Goal: Complete application form

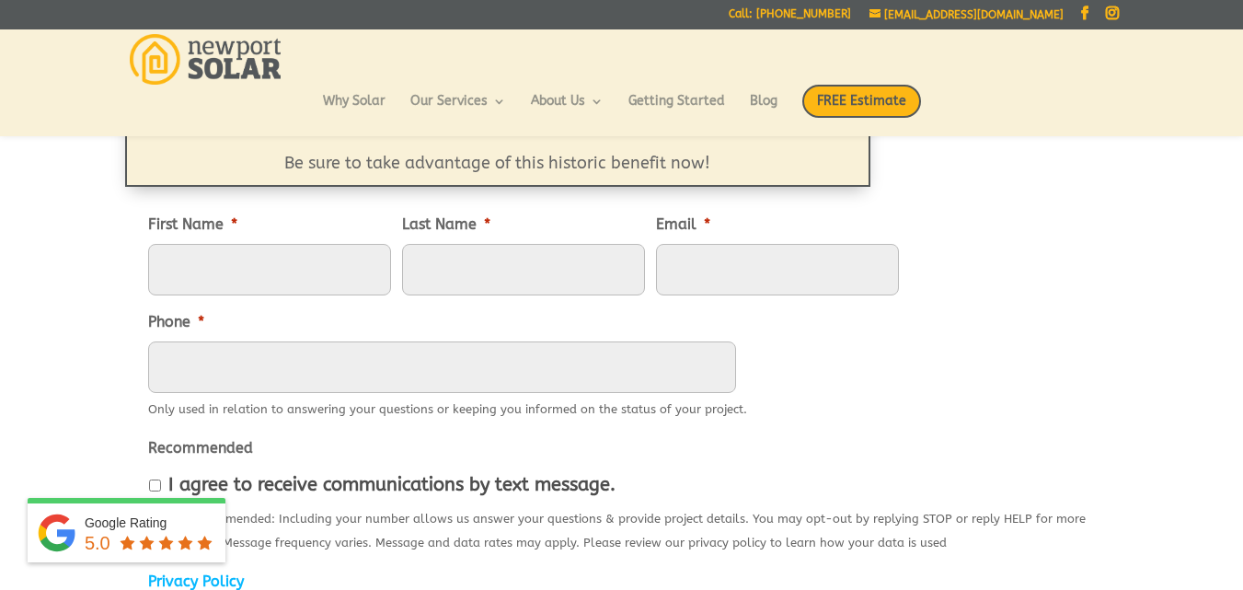
scroll to position [221, 0]
drag, startPoint x: 215, startPoint y: 256, endPoint x: 230, endPoint y: 263, distance: 16.5
click at [215, 256] on input "First Name *" at bounding box center [269, 270] width 243 height 52
type input "[PERSON_NAME]"
type input "Flora"
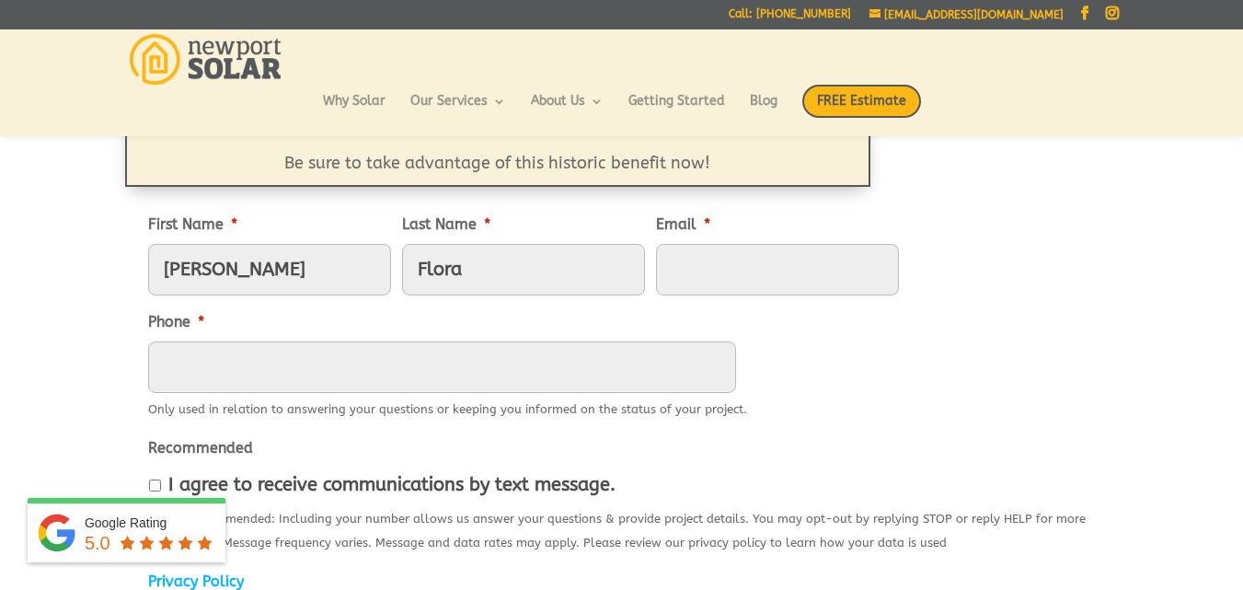
type input "[EMAIL_ADDRESS][DOMAIN_NAME]"
type input "2102102101"
type input "5776 [GEOGRAPHIC_DATA]"
type input "[GEOGRAPHIC_DATA]"
select select "[US_STATE]"
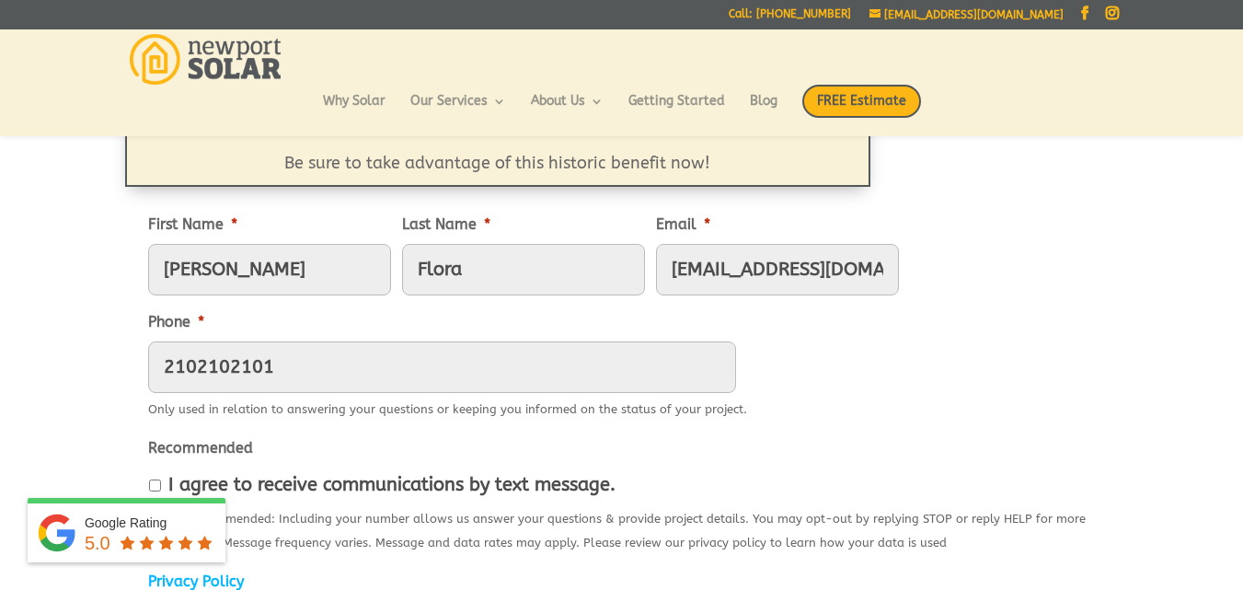
type input "91362"
type input "[PHONE_NUMBER]"
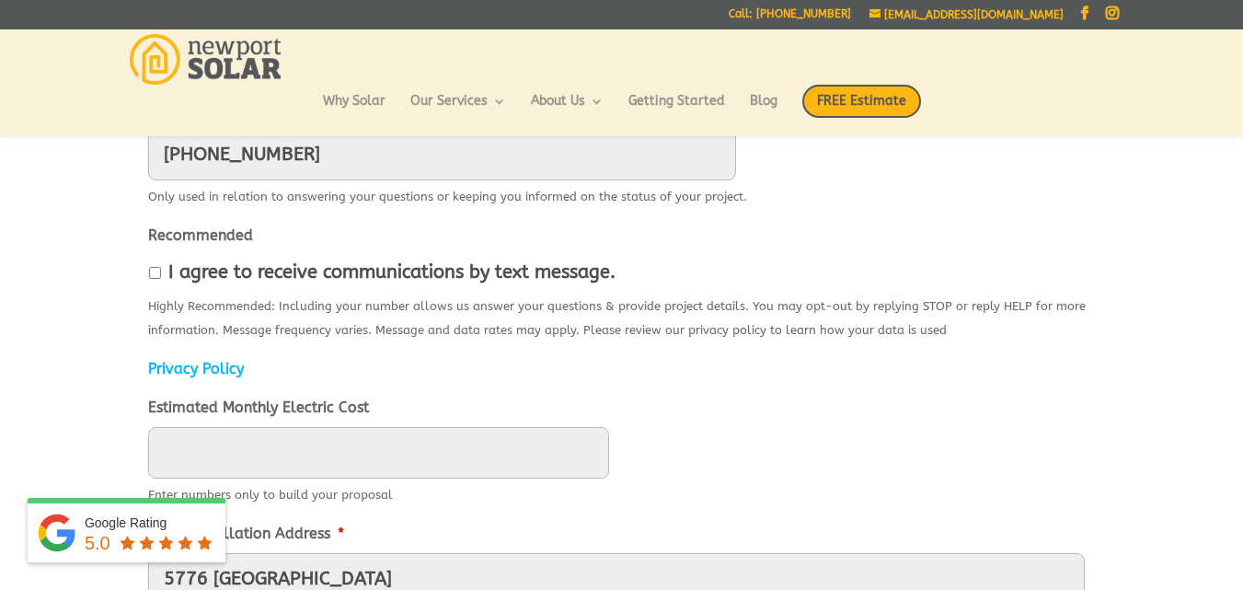
scroll to position [441, 0]
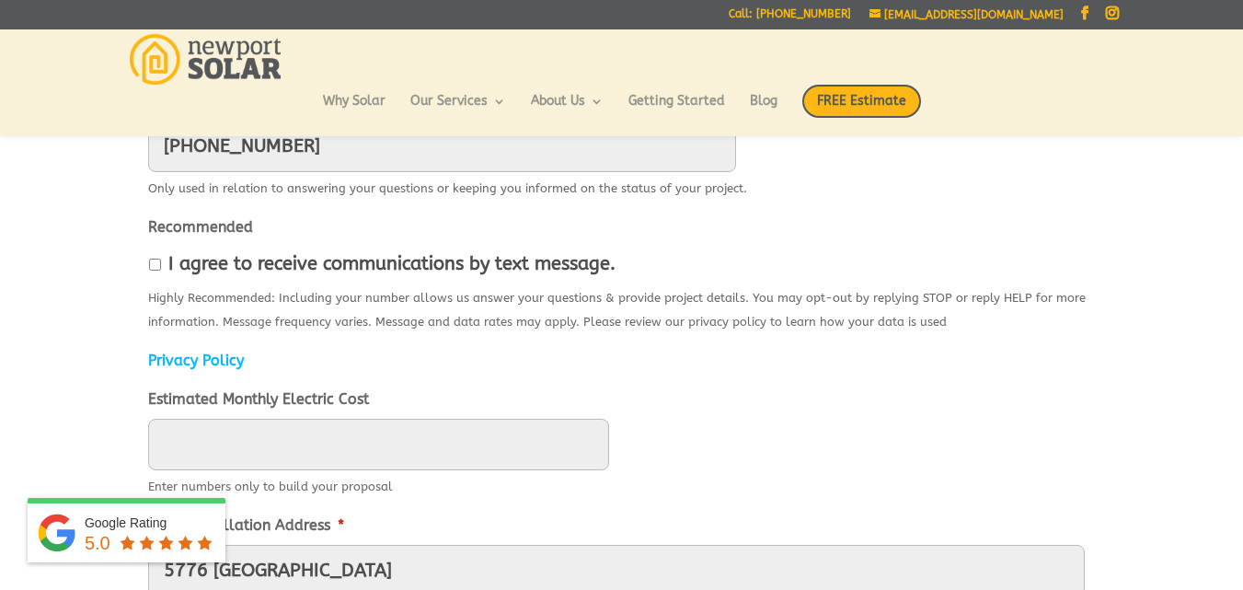
click at [159, 264] on input "I agree to receive communications by text message." at bounding box center [155, 264] width 12 height 12
checkbox input "true"
click at [244, 444] on input "____" at bounding box center [378, 444] width 461 height 52
paste input "text"
click at [351, 458] on input "____" at bounding box center [378, 444] width 461 height 52
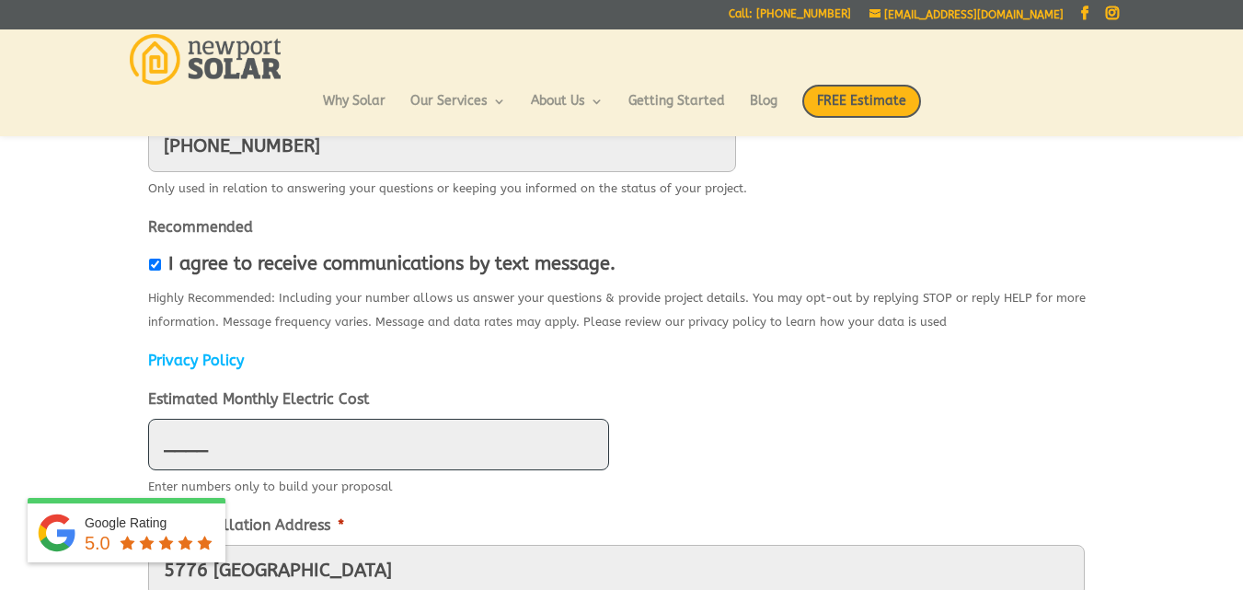
paste input "text"
click at [352, 458] on input "____" at bounding box center [378, 444] width 461 height 52
paste input "text"
type input "____"
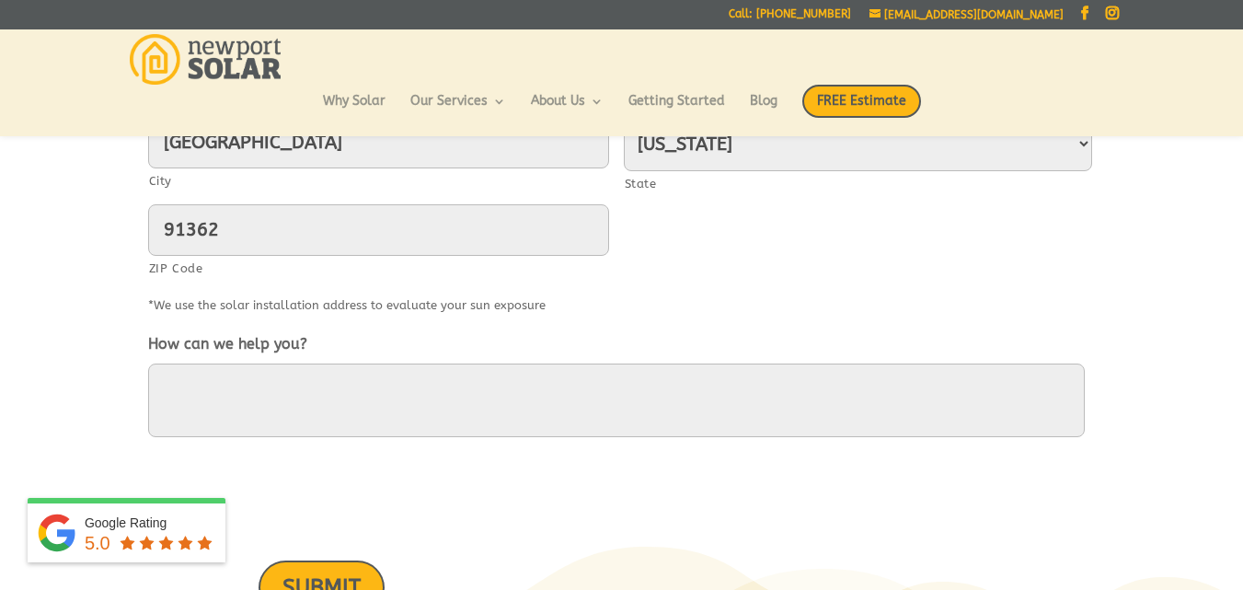
scroll to position [957, 0]
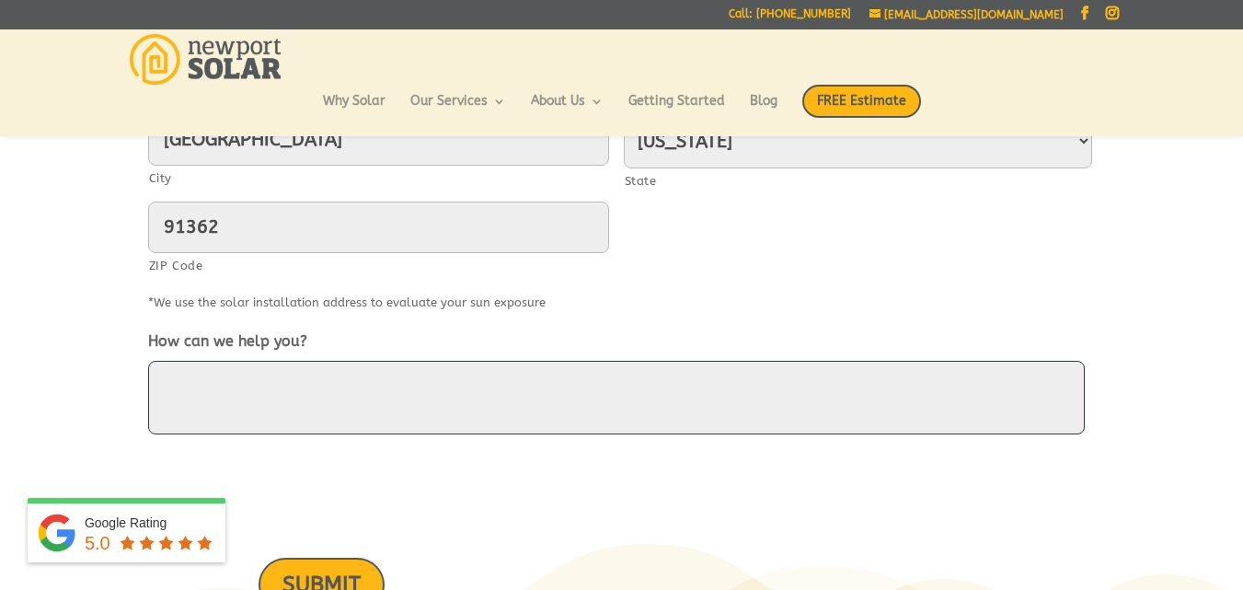
click at [201, 386] on textarea "How can we help you?" at bounding box center [616, 398] width 936 height 74
paste textarea "Hello, With your permission I would like to send you a SEO Report with Charges …"
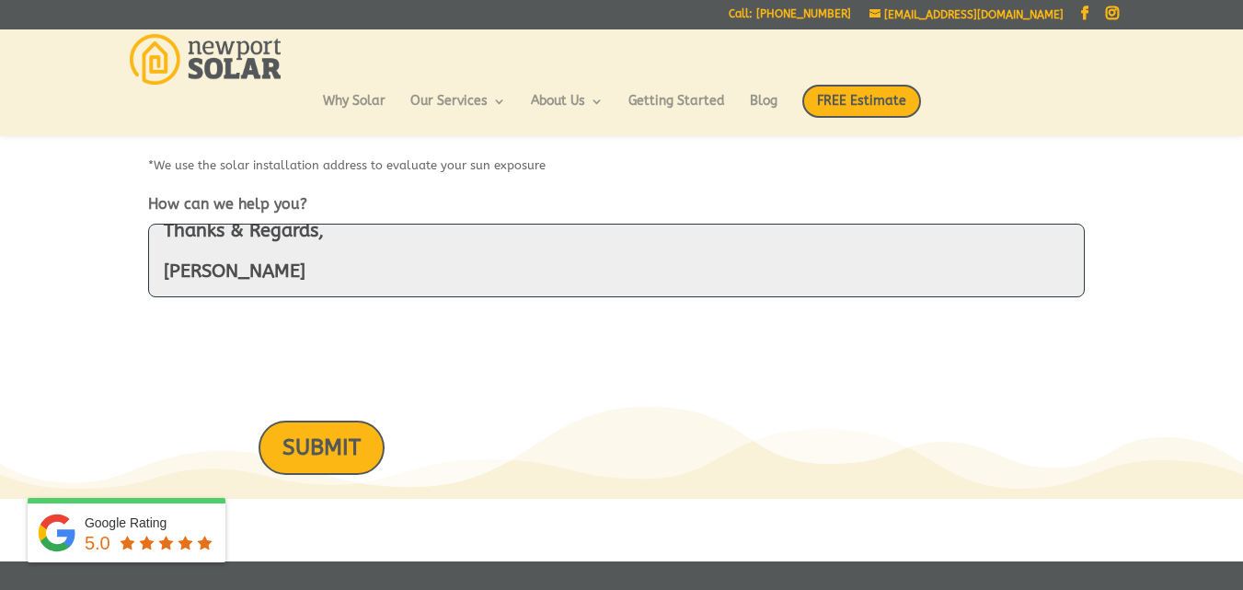
scroll to position [1104, 0]
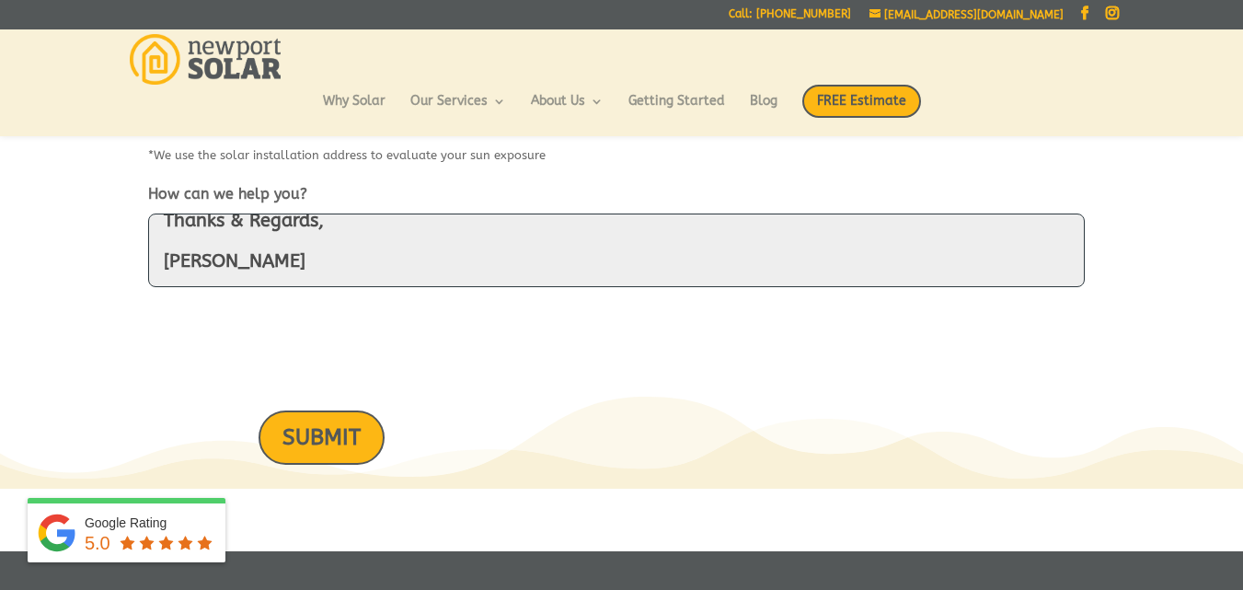
type textarea "Hello, With your permission I would like to send you a SEO Report with Charges …"
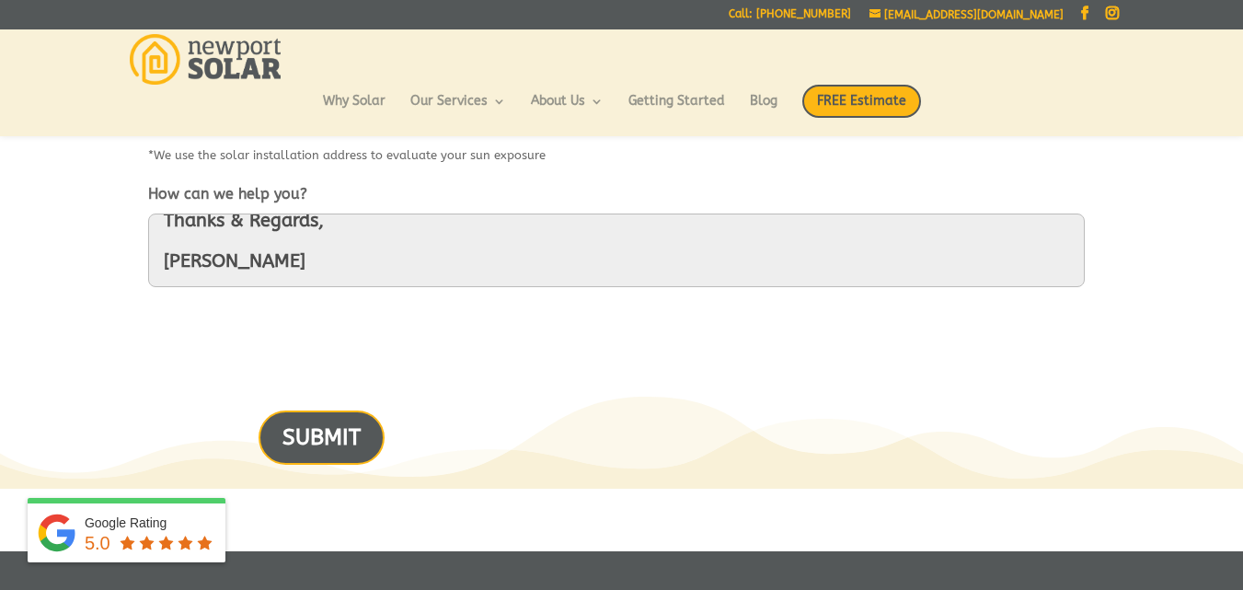
click at [306, 433] on input "SUBMIT" at bounding box center [321, 437] width 126 height 54
